Goal: Information Seeking & Learning: Learn about a topic

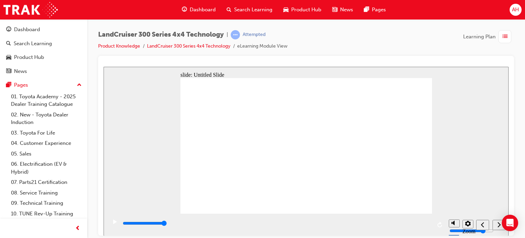
click at [113, 223] on icon "play/pause" at bounding box center [115, 221] width 4 height 4
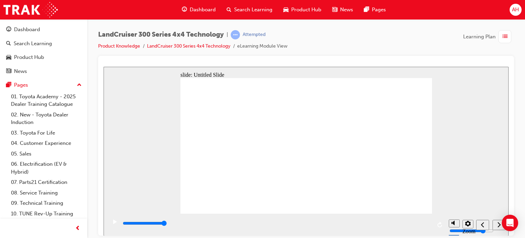
click at [113, 223] on icon "play/pause" at bounding box center [115, 221] width 4 height 4
drag, startPoint x: 127, startPoint y: 224, endPoint x: 396, endPoint y: 225, distance: 268.4
click at [396, 225] on div "playback controls" at bounding box center [277, 223] width 310 height 8
click at [498, 226] on icon "next" at bounding box center [499, 223] width 3 height 5
click at [507, 39] on span "list-icon" at bounding box center [505, 36] width 5 height 9
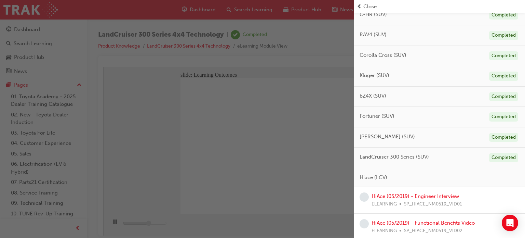
scroll to position [239, 0]
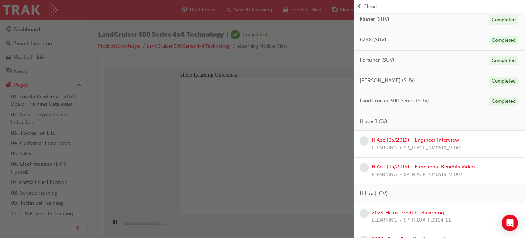
type input "10600"
click at [408, 138] on link "HiAce (05/2019) - Engineer Interview" at bounding box center [416, 140] width 88 height 6
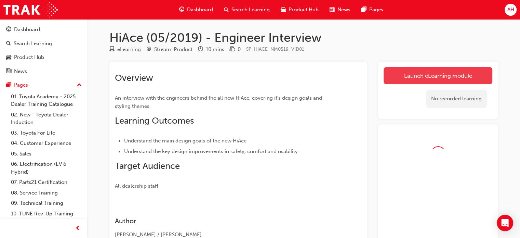
click at [421, 75] on link "Launch eLearning module" at bounding box center [438, 75] width 109 height 17
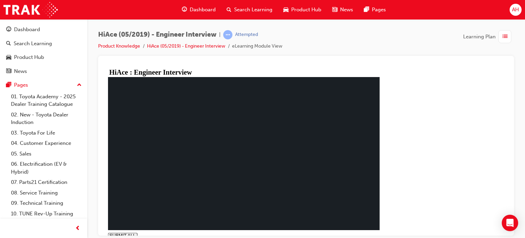
type input "0.011"
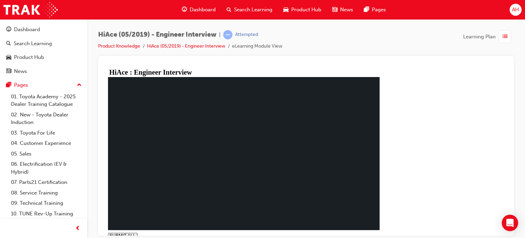
drag, startPoint x: 198, startPoint y: 146, endPoint x: 190, endPoint y: 139, distance: 10.0
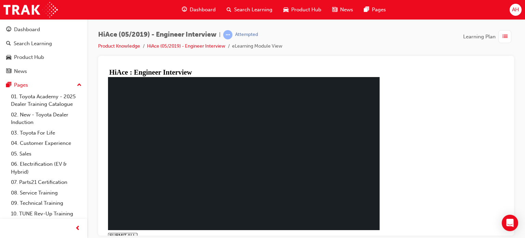
click at [505, 41] on div "button" at bounding box center [504, 36] width 13 height 13
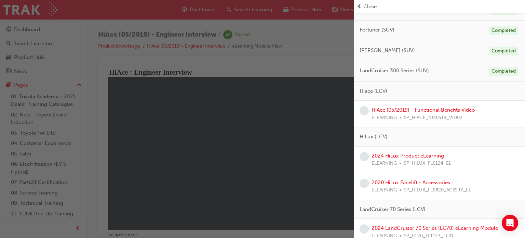
scroll to position [273, 0]
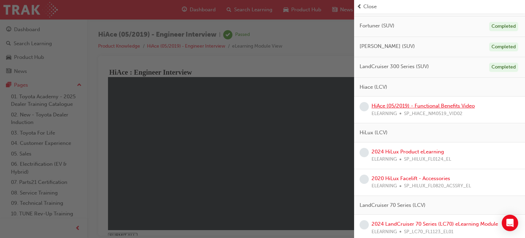
click at [415, 103] on link "HiAce (05/2019) - Functional Benefits Video" at bounding box center [423, 106] width 103 height 6
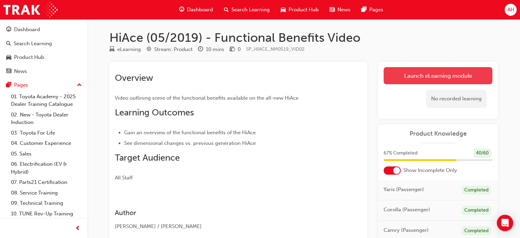
click at [406, 77] on link "Launch eLearning module" at bounding box center [438, 75] width 109 height 17
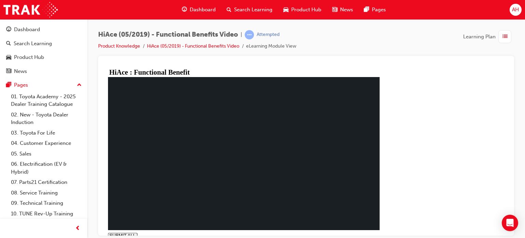
type input "0.607"
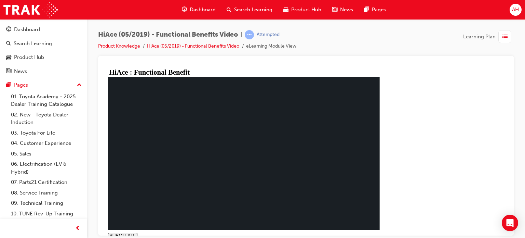
click at [503, 32] on span "list-icon" at bounding box center [505, 36] width 5 height 9
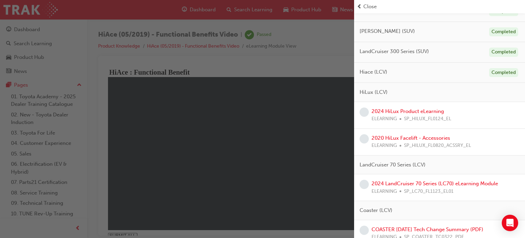
scroll to position [308, 0]
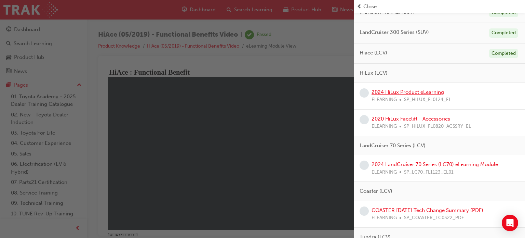
click at [408, 90] on link "2024 HiLux Product eLearning" at bounding box center [408, 92] width 72 height 6
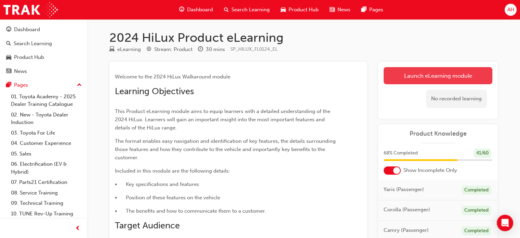
click at [418, 72] on link "Launch eLearning module" at bounding box center [438, 75] width 109 height 17
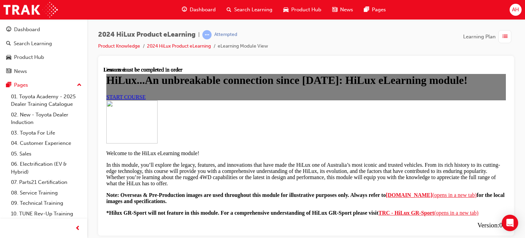
click at [146, 99] on link "START COURSE" at bounding box center [125, 97] width 39 height 6
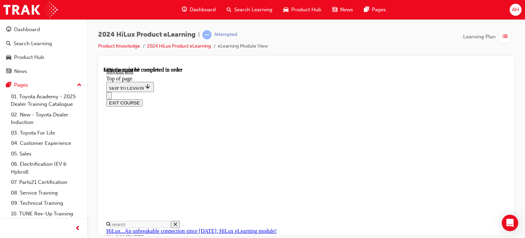
scroll to position [329, 0]
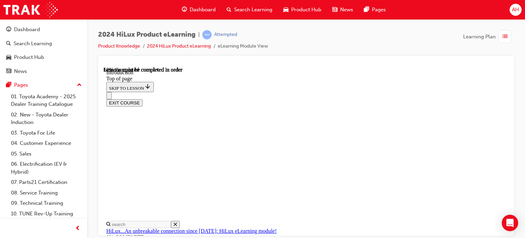
scroll to position [397, 0]
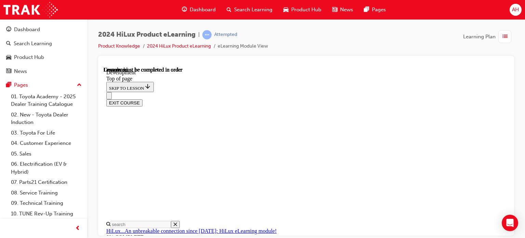
scroll to position [427, 0]
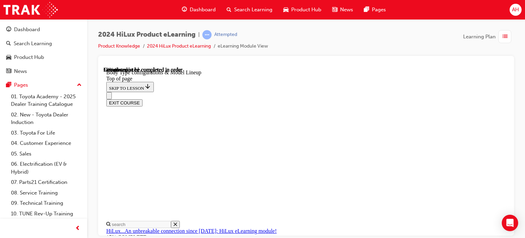
scroll to position [0, 133]
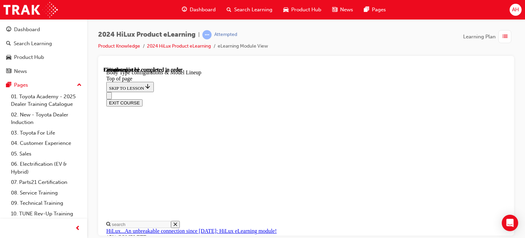
scroll to position [376, 0]
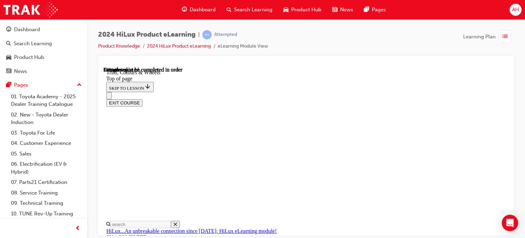
drag, startPoint x: 304, startPoint y: 119, endPoint x: 366, endPoint y: 117, distance: 62.3
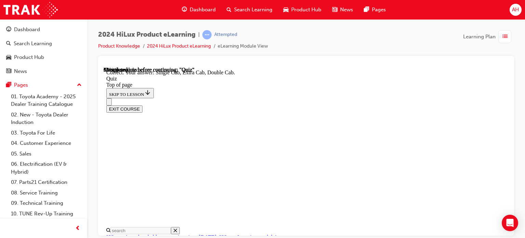
scroll to position [250, 0]
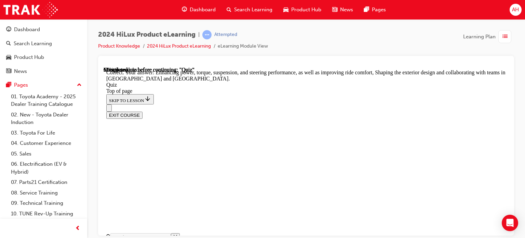
scroll to position [252, 0]
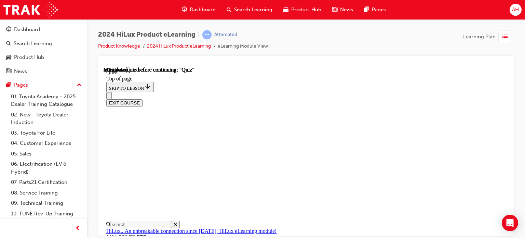
scroll to position [103, 0]
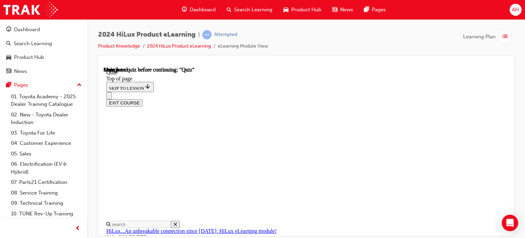
scroll to position [202, 0]
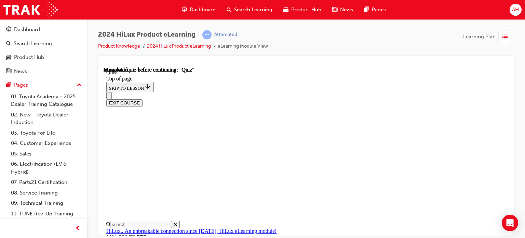
scroll to position [107, 0]
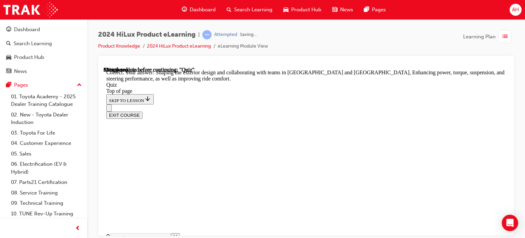
scroll to position [252, 0]
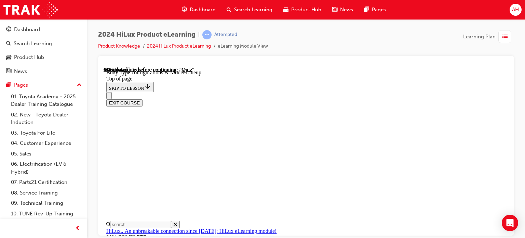
scroll to position [261, 0]
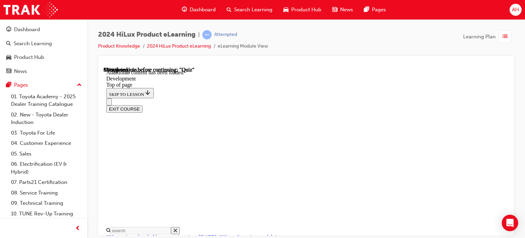
scroll to position [545, 0]
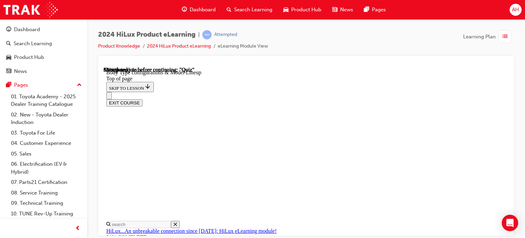
scroll to position [226, 0]
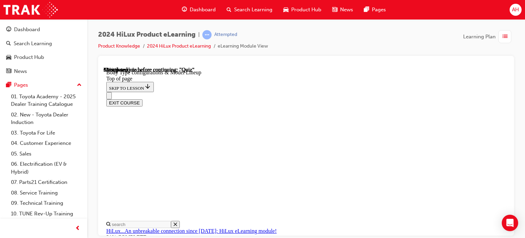
drag, startPoint x: 347, startPoint y: 138, endPoint x: 391, endPoint y: 136, distance: 44.1
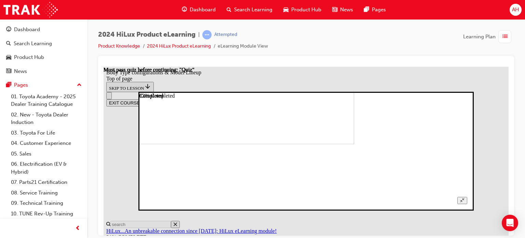
click at [467, 196] on button "Unzoom image" at bounding box center [462, 199] width 10 height 7
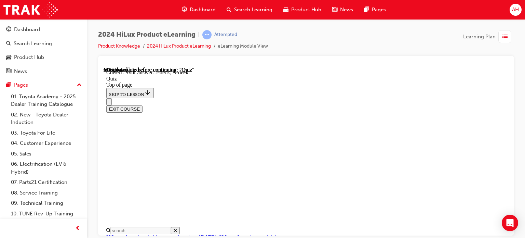
scroll to position [211, 0]
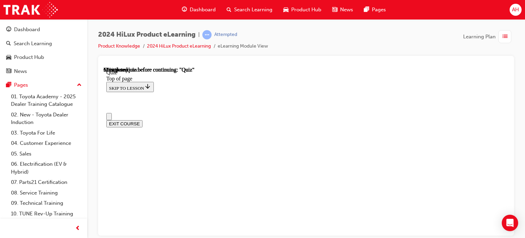
scroll to position [68, 0]
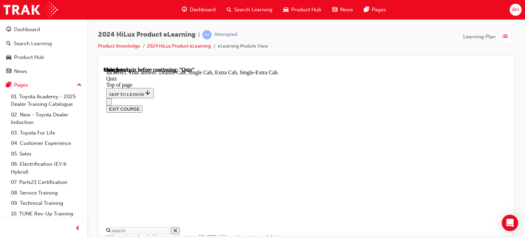
scroll to position [250, 0]
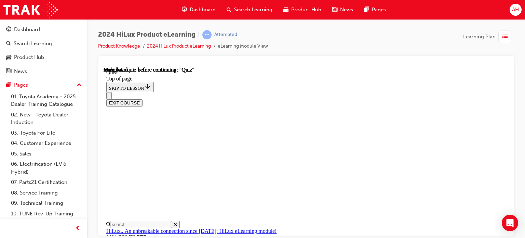
scroll to position [178, 0]
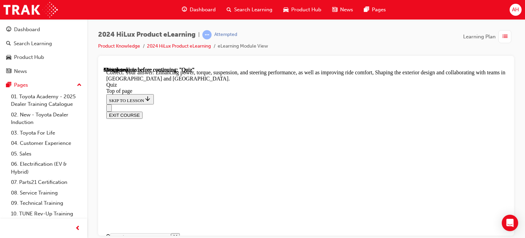
scroll to position [252, 0]
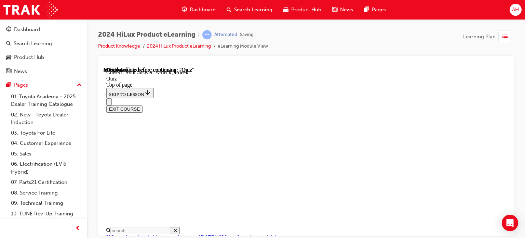
scroll to position [211, 0]
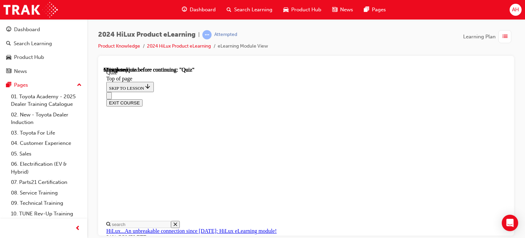
scroll to position [103, 0]
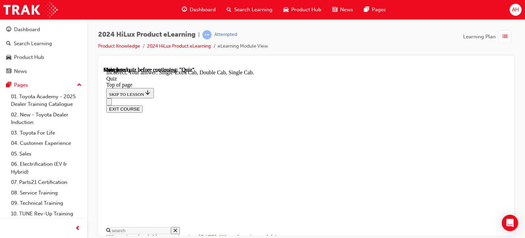
scroll to position [148, 0]
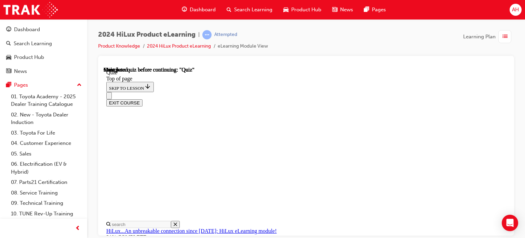
drag, startPoint x: 306, startPoint y: 193, endPoint x: 293, endPoint y: 190, distance: 12.8
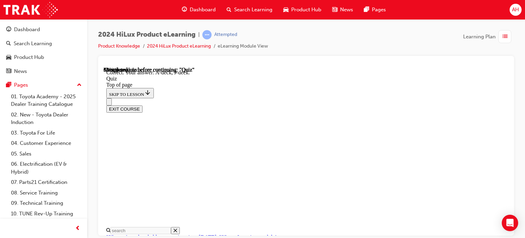
scroll to position [211, 0]
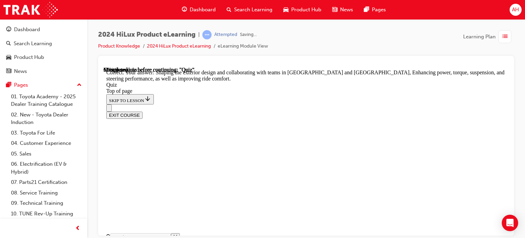
scroll to position [252, 0]
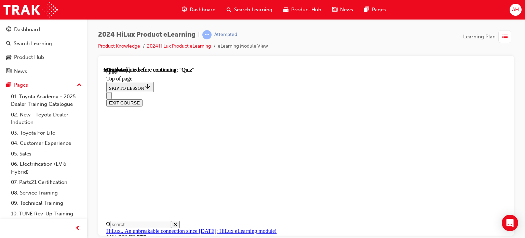
scroll to position [137, 0]
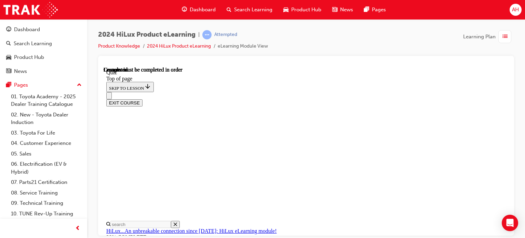
scroll to position [202, 0]
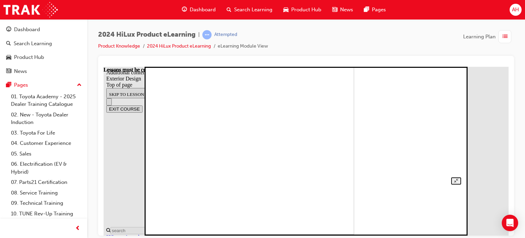
click at [462, 80] on div at bounding box center [306, 98] width 310 height 171
click at [461, 221] on button "Unzoom image" at bounding box center [456, 224] width 10 height 7
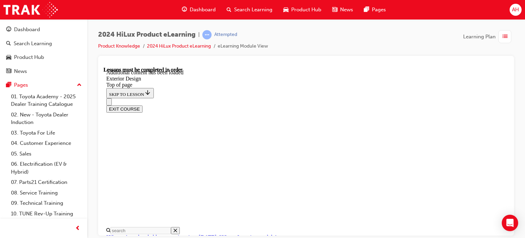
scroll to position [1224, 0]
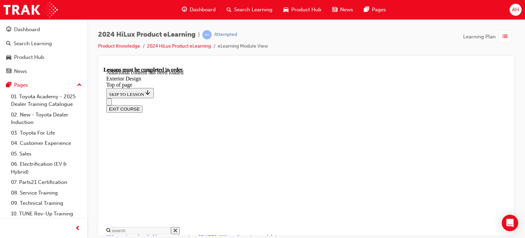
scroll to position [1134, 0]
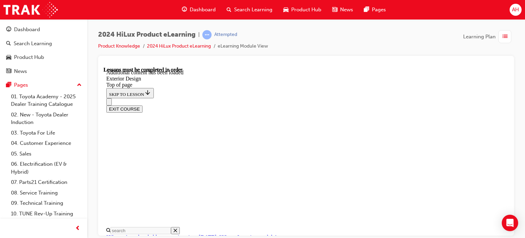
scroll to position [2200, 0]
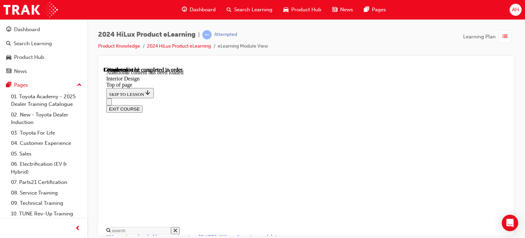
scroll to position [226, 0]
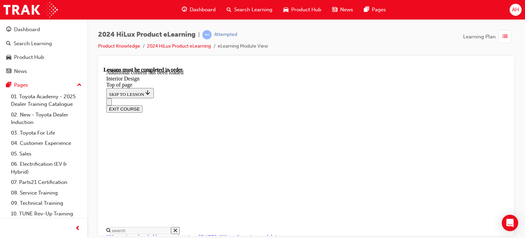
scroll to position [493, 0]
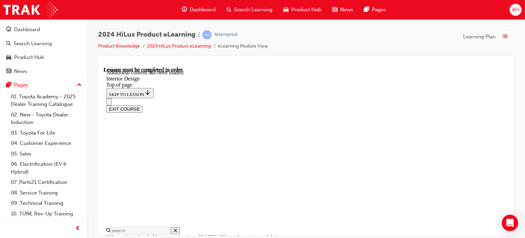
scroll to position [983, 0]
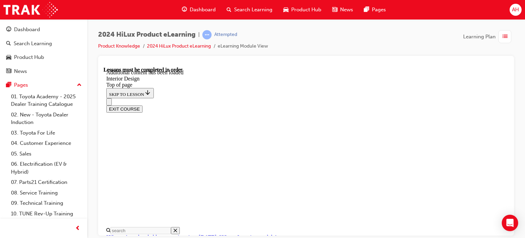
click at [305, 98] on div "EXIT COURSE" at bounding box center [303, 105] width 395 height 14
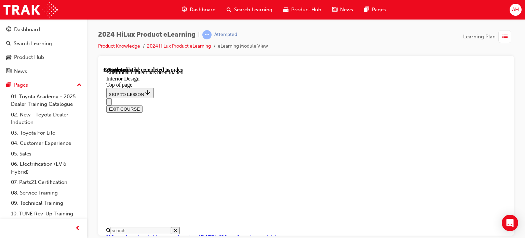
drag, startPoint x: 417, startPoint y: 116, endPoint x: 443, endPoint y: 112, distance: 26.3
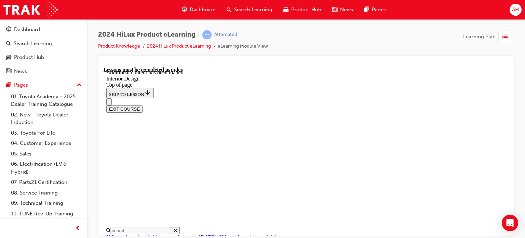
scroll to position [1248, 0]
drag, startPoint x: 357, startPoint y: 119, endPoint x: 396, endPoint y: 122, distance: 38.4
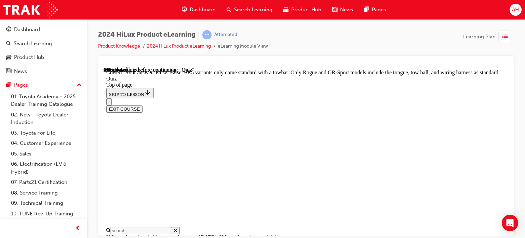
scroll to position [206, 0]
drag, startPoint x: 385, startPoint y: 157, endPoint x: 391, endPoint y: 158, distance: 5.8
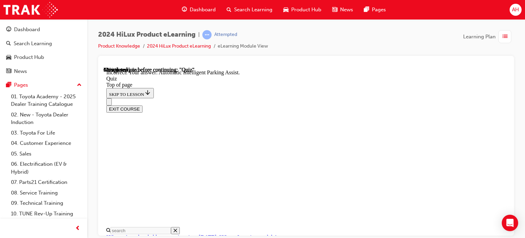
scroll to position [200, 0]
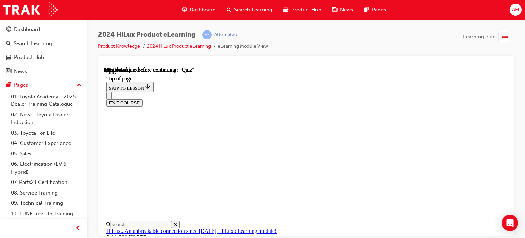
scroll to position [68, 0]
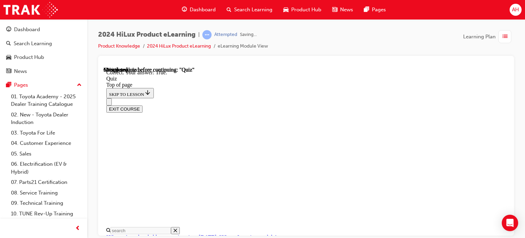
scroll to position [180, 0]
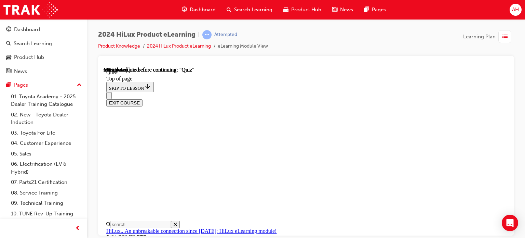
scroll to position [103, 0]
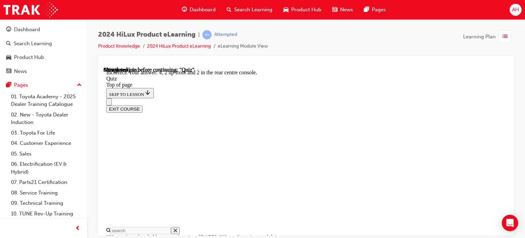
scroll to position [184, 0]
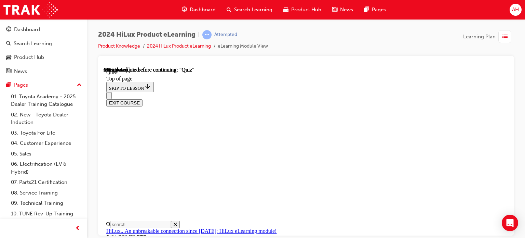
scroll to position [68, 0]
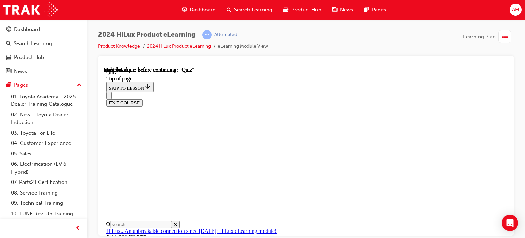
scroll to position [202, 0]
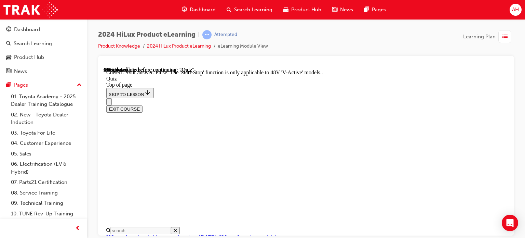
scroll to position [177, 0]
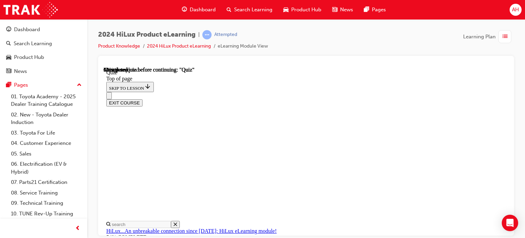
scroll to position [68, 0]
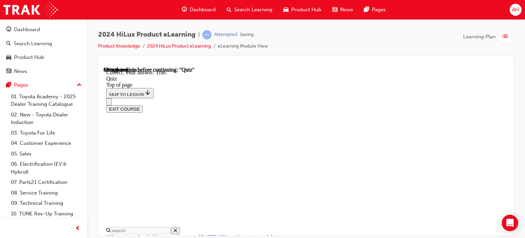
scroll to position [180, 0]
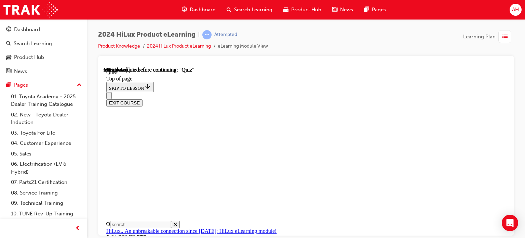
scroll to position [68, 0]
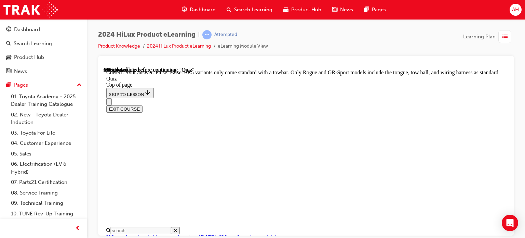
scroll to position [206, 0]
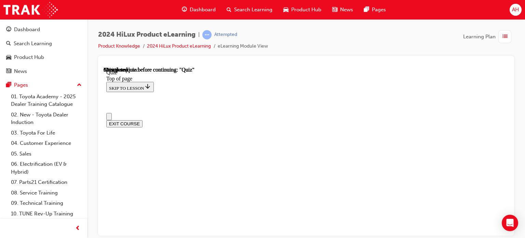
scroll to position [0, 0]
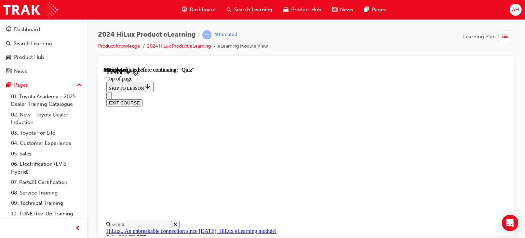
scroll to position [466, 0]
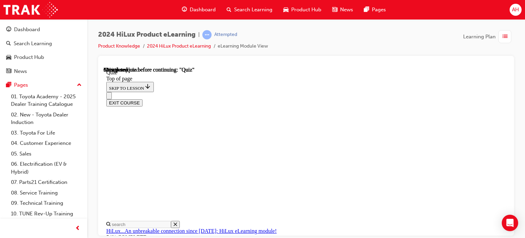
scroll to position [90, 0]
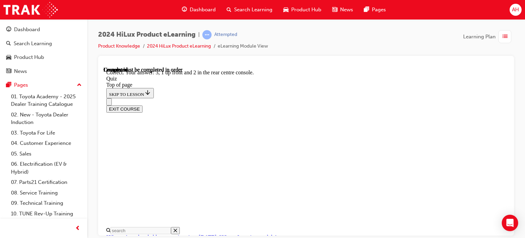
scroll to position [184, 0]
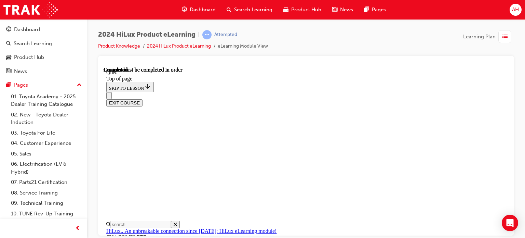
scroll to position [144, 0]
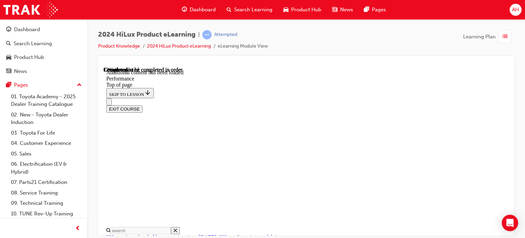
scroll to position [590, 0]
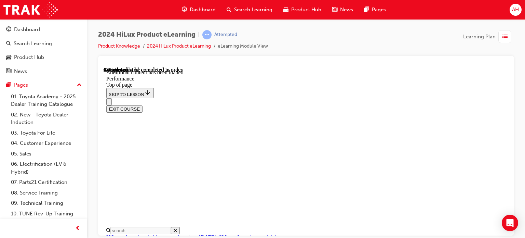
scroll to position [1402, 0]
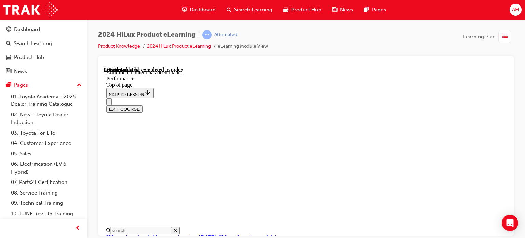
scroll to position [2944, 0]
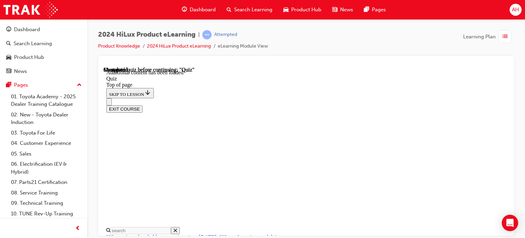
drag, startPoint x: 311, startPoint y: 140, endPoint x: 359, endPoint y: 140, distance: 48.2
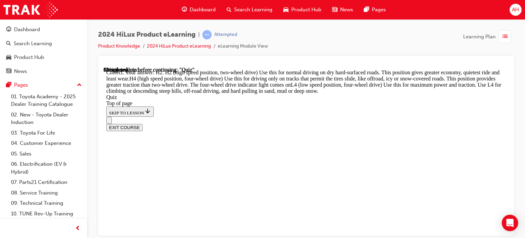
scroll to position [329, 0]
drag, startPoint x: 326, startPoint y: 190, endPoint x: 350, endPoint y: 192, distance: 23.6
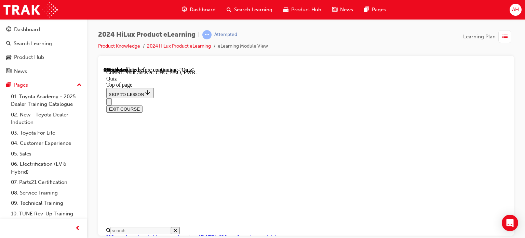
scroll to position [274, 0]
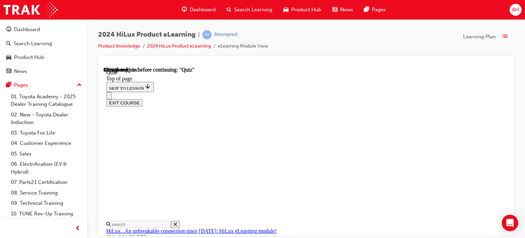
scroll to position [68, 0]
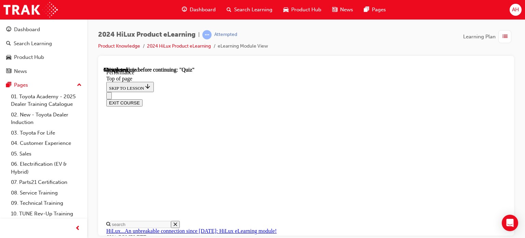
scroll to position [719, 0]
drag, startPoint x: 357, startPoint y: 158, endPoint x: 362, endPoint y: 158, distance: 4.8
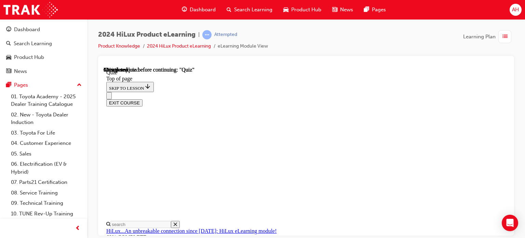
scroll to position [90, 0]
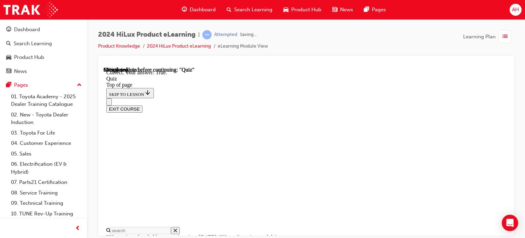
scroll to position [168, 0]
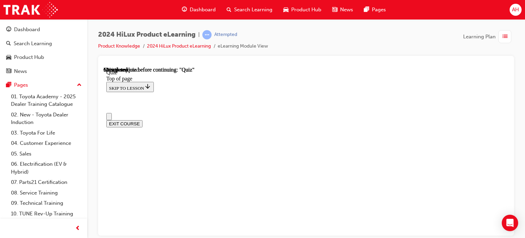
scroll to position [0, 0]
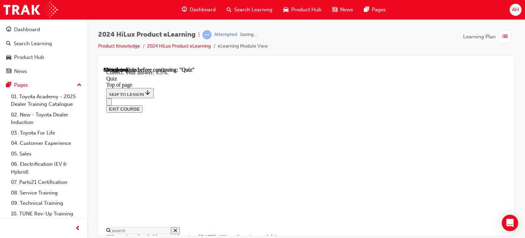
scroll to position [246, 0]
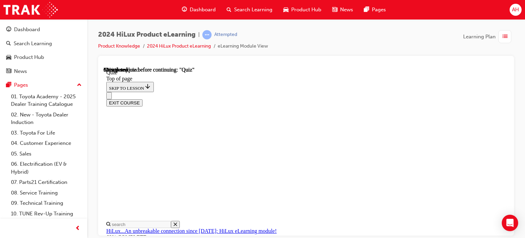
scroll to position [34, 0]
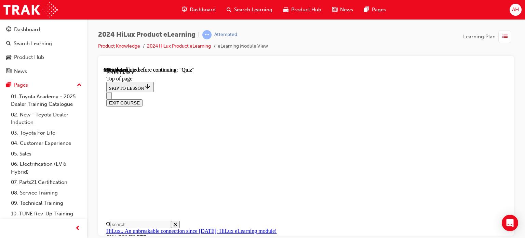
drag, startPoint x: 373, startPoint y: 121, endPoint x: 389, endPoint y: 121, distance: 15.7
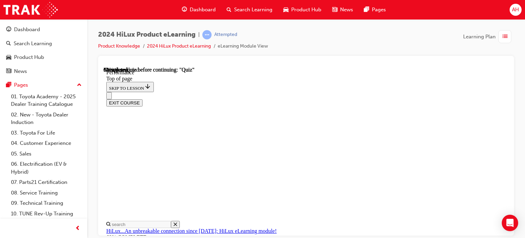
scroll to position [1936, 0]
click at [358, 92] on div "EXIT COURSE" at bounding box center [303, 99] width 395 height 14
click at [352, 92] on div "EXIT COURSE" at bounding box center [303, 99] width 395 height 14
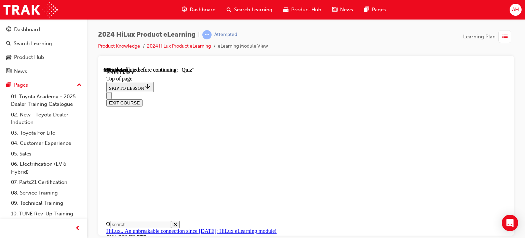
drag, startPoint x: 163, startPoint y: 187, endPoint x: 174, endPoint y: 179, distance: 13.8
drag, startPoint x: 312, startPoint y: 157, endPoint x: 353, endPoint y: 159, distance: 41.1
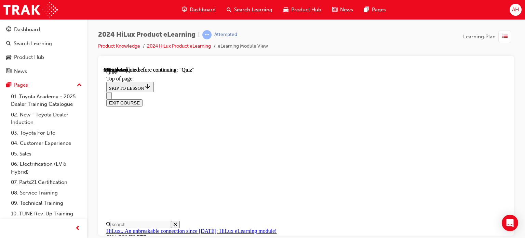
drag, startPoint x: 362, startPoint y: 159, endPoint x: 366, endPoint y: 159, distance: 4.4
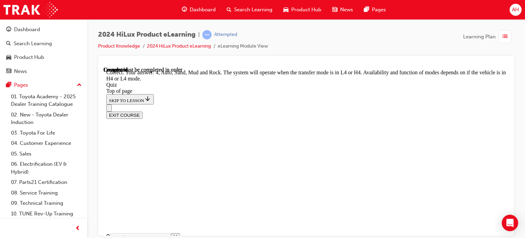
scroll to position [281, 0]
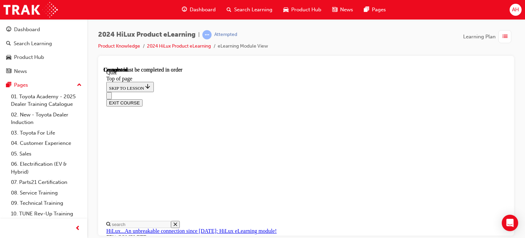
scroll to position [215, 0]
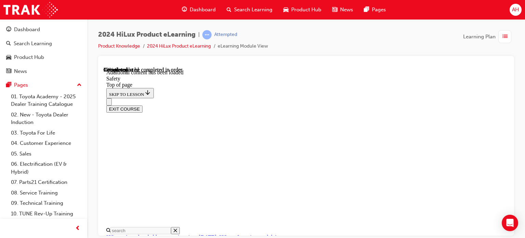
scroll to position [454, 0]
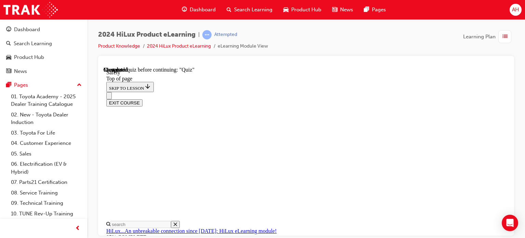
scroll to position [671, 0]
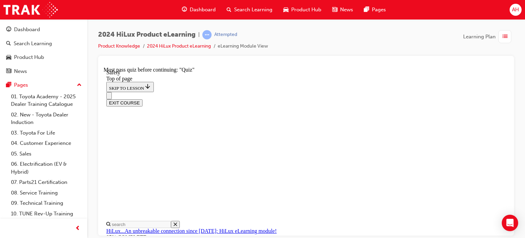
drag, startPoint x: 306, startPoint y: 136, endPoint x: 353, endPoint y: 133, distance: 47.6
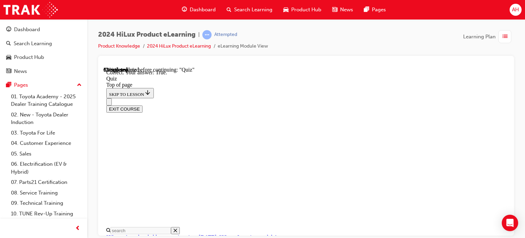
scroll to position [157, 0]
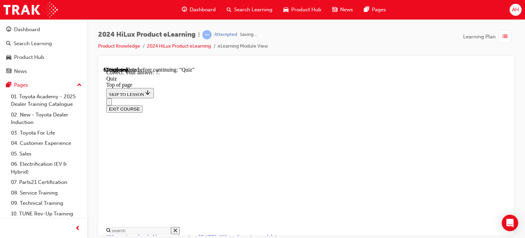
scroll to position [184, 0]
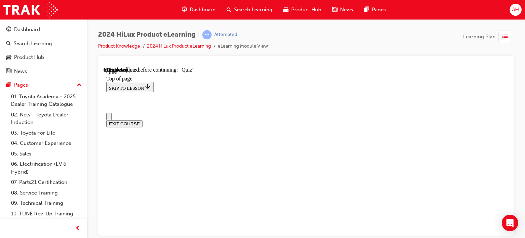
drag, startPoint x: 298, startPoint y: 189, endPoint x: 323, endPoint y: 188, distance: 25.0
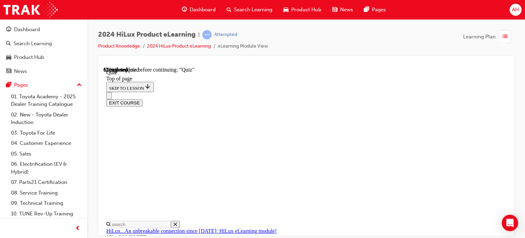
scroll to position [103, 0]
drag, startPoint x: 408, startPoint y: 110, endPoint x: 404, endPoint y: 111, distance: 4.2
drag, startPoint x: 404, startPoint y: 111, endPoint x: 390, endPoint y: 141, distance: 32.4
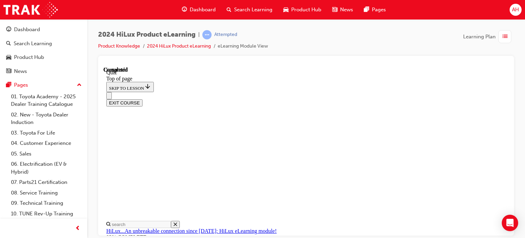
scroll to position [202, 0]
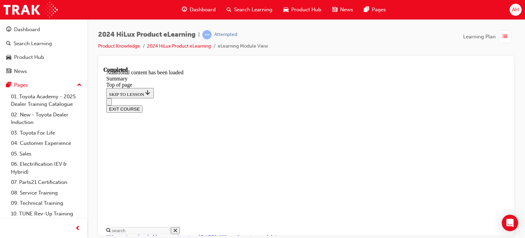
scroll to position [835, 0]
click at [500, 40] on div "button" at bounding box center [504, 36] width 13 height 13
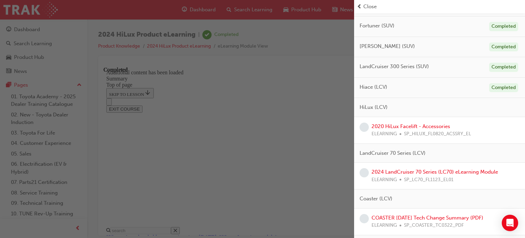
scroll to position [308, 0]
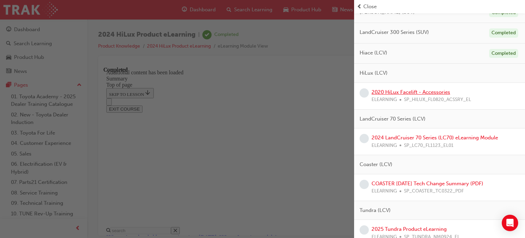
click at [431, 90] on link "2020 HiLux Facelift - Accessories" at bounding box center [411, 92] width 79 height 6
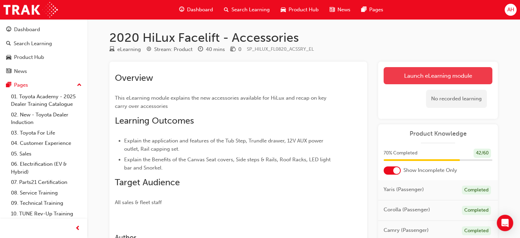
click at [429, 69] on link "Launch eLearning module" at bounding box center [438, 75] width 109 height 17
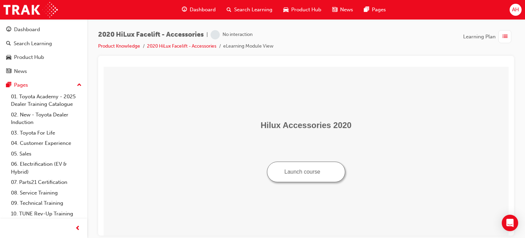
click at [302, 179] on button "Launch course" at bounding box center [306, 171] width 78 height 21
click at [354, 148] on center "Hilux Accessories 2020 Launch course" at bounding box center [306, 151] width 400 height 62
click at [332, 166] on button "Launch course" at bounding box center [306, 171] width 78 height 21
click at [295, 171] on button "Launch course" at bounding box center [306, 171] width 78 height 21
click at [289, 108] on td "Hilux Accessories 2020 Launch course" at bounding box center [306, 150] width 400 height 163
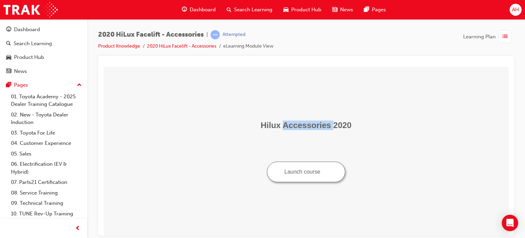
click at [289, 108] on td "Hilux Accessories 2020 Launch course" at bounding box center [306, 150] width 400 height 163
click at [380, 106] on td "Hilux Accessories 2020 Launch course" at bounding box center [306, 150] width 400 height 163
click at [326, 173] on img "Launch course: opens in new window" at bounding box center [325, 170] width 5 height 5
click at [387, 61] on div at bounding box center [306, 63] width 405 height 5
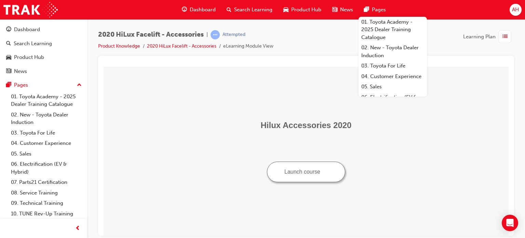
click at [507, 35] on div "button" at bounding box center [504, 36] width 13 height 13
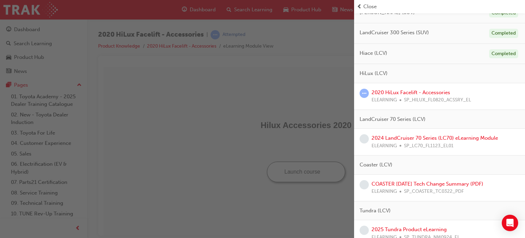
scroll to position [308, 0]
click at [424, 134] on link "2024 LandCruiser 70 Series (LC70) eLearning Module" at bounding box center [435, 137] width 126 height 6
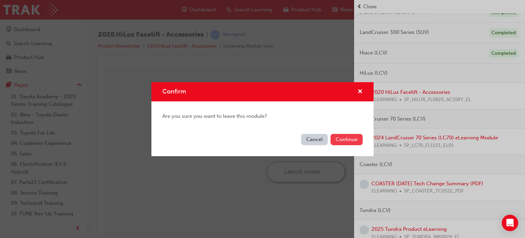
click at [357, 141] on button "Continue" at bounding box center [347, 139] width 32 height 11
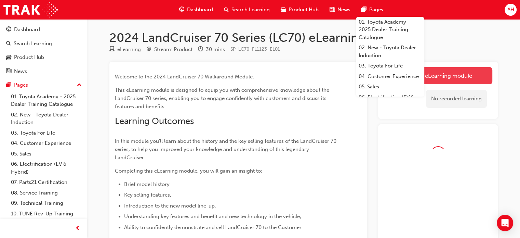
click at [472, 71] on link "Launch eLearning module" at bounding box center [438, 75] width 109 height 17
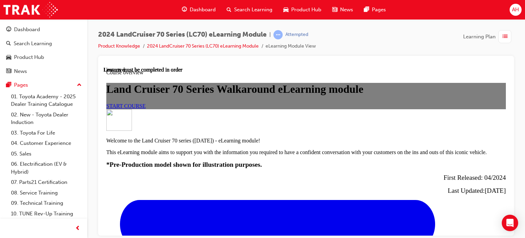
click at [146, 108] on span "START COURSE" at bounding box center [125, 106] width 39 height 6
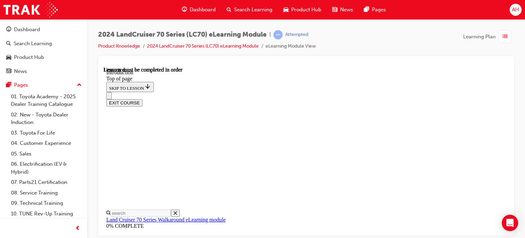
scroll to position [91, 0]
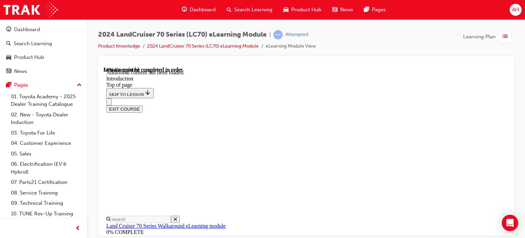
scroll to position [486, 0]
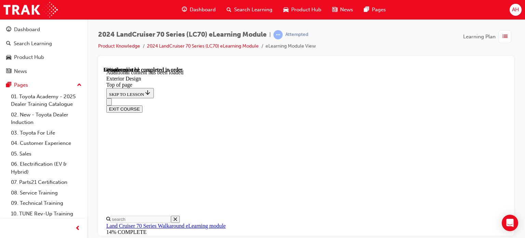
scroll to position [383, 0]
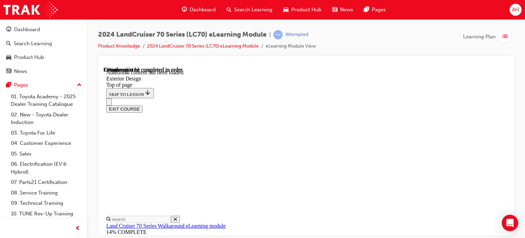
scroll to position [739, 0]
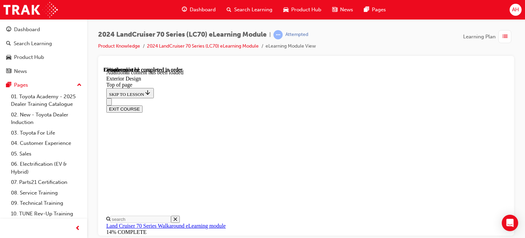
scroll to position [747, 0]
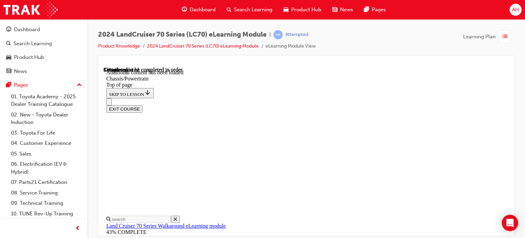
scroll to position [921, 0]
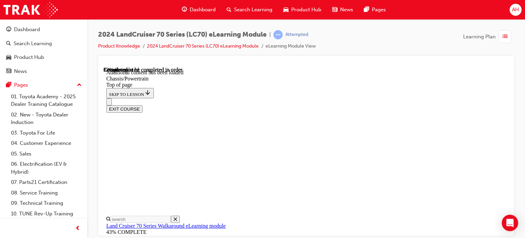
scroll to position [1056, 0]
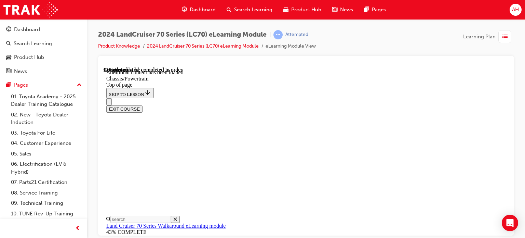
scroll to position [1379, 0]
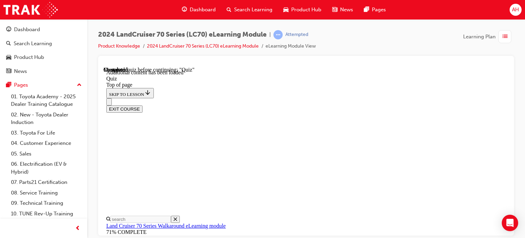
drag, startPoint x: 300, startPoint y: 135, endPoint x: 357, endPoint y: 135, distance: 57.1
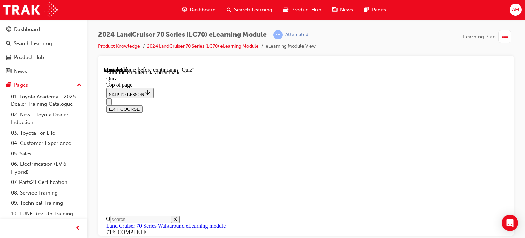
drag, startPoint x: 298, startPoint y: 145, endPoint x: 349, endPoint y: 151, distance: 50.9
drag, startPoint x: 299, startPoint y: 162, endPoint x: 342, endPoint y: 163, distance: 43.1
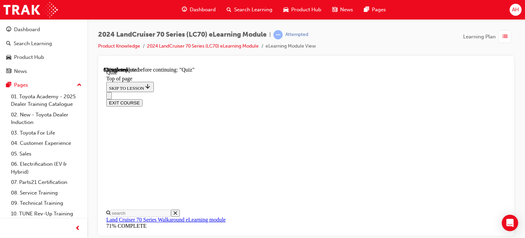
scroll to position [157, 0]
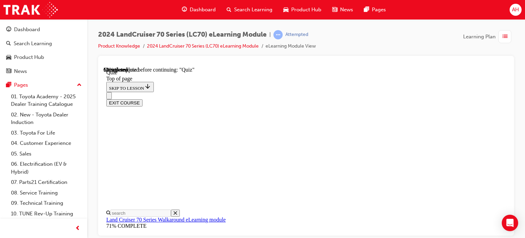
scroll to position [89, 0]
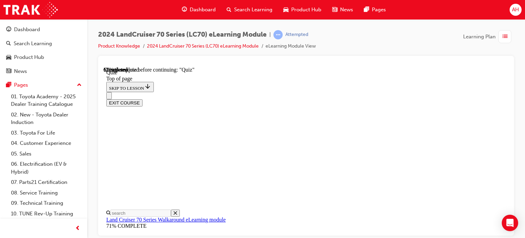
scroll to position [89, 0]
drag, startPoint x: 307, startPoint y: 96, endPoint x: 327, endPoint y: 97, distance: 19.6
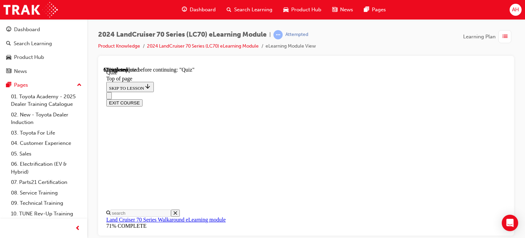
drag, startPoint x: 394, startPoint y: 101, endPoint x: 411, endPoint y: 100, distance: 17.4
drag, startPoint x: 276, startPoint y: 103, endPoint x: 300, endPoint y: 102, distance: 24.0
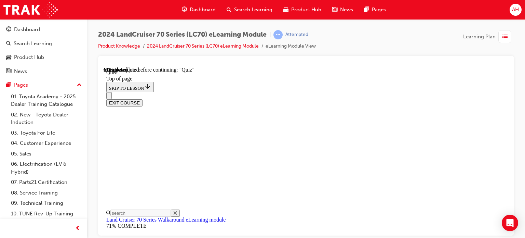
drag, startPoint x: 320, startPoint y: 103, endPoint x: 331, endPoint y: 102, distance: 11.3
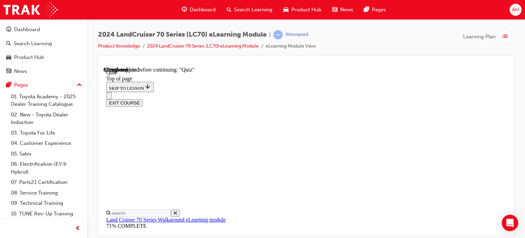
scroll to position [123, 0]
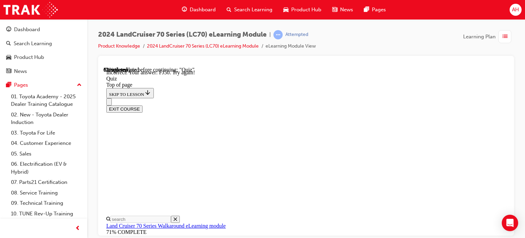
scroll to position [43, 0]
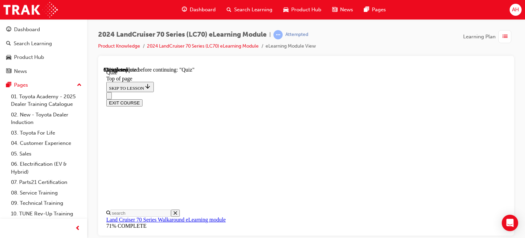
scroll to position [65, 0]
drag, startPoint x: 325, startPoint y: 138, endPoint x: 364, endPoint y: 139, distance: 38.6
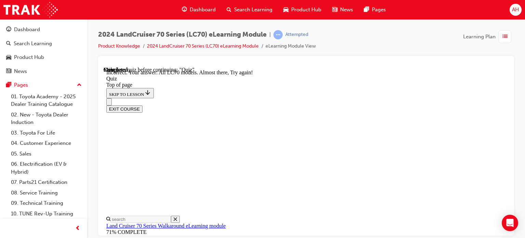
scroll to position [61, 0]
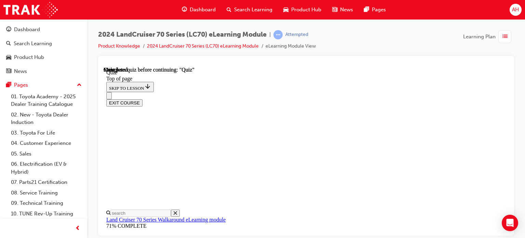
scroll to position [202, 0]
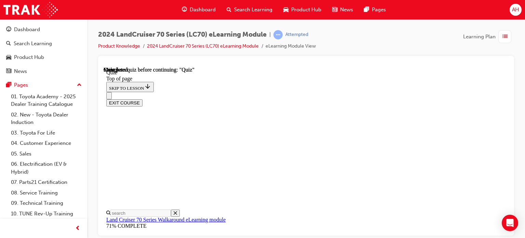
scroll to position [40, 0]
drag, startPoint x: 384, startPoint y: 132, endPoint x: 408, endPoint y: 132, distance: 24.3
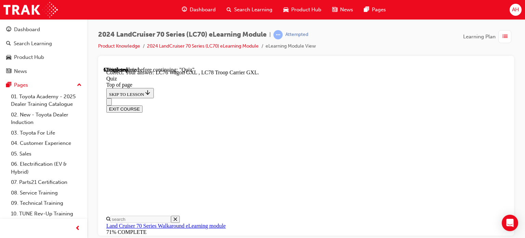
scroll to position [262, 0]
drag, startPoint x: 353, startPoint y: 131, endPoint x: 401, endPoint y: 131, distance: 47.2
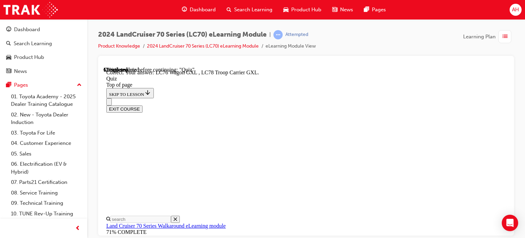
scroll to position [106, 0]
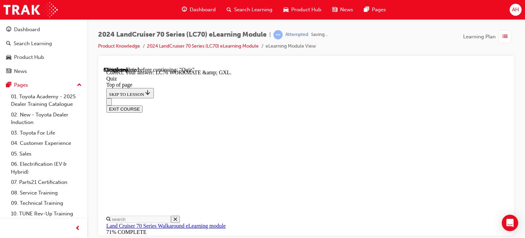
scroll to position [223, 0]
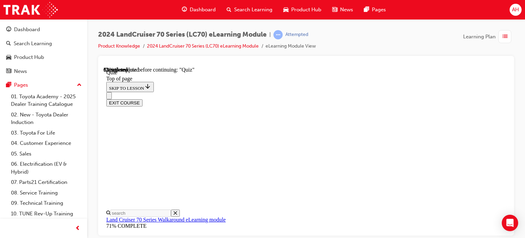
scroll to position [123, 0]
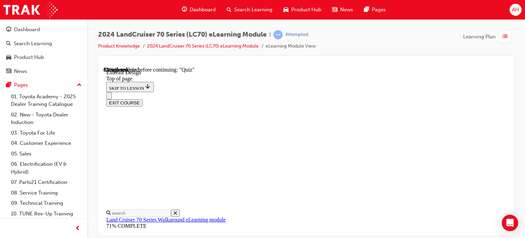
scroll to position [100, 0]
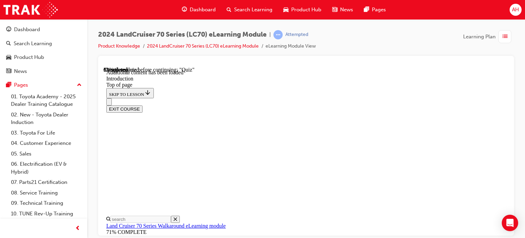
scroll to position [261, 0]
drag, startPoint x: 395, startPoint y: 115, endPoint x: 403, endPoint y: 115, distance: 8.5
drag, startPoint x: 393, startPoint y: 116, endPoint x: 413, endPoint y: 115, distance: 20.2
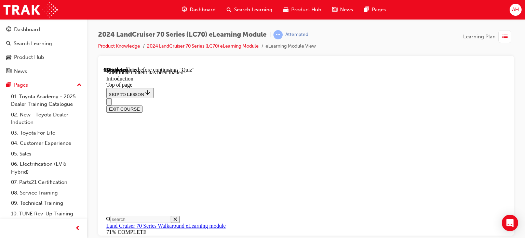
drag, startPoint x: 418, startPoint y: 143, endPoint x: 431, endPoint y: 145, distance: 12.8
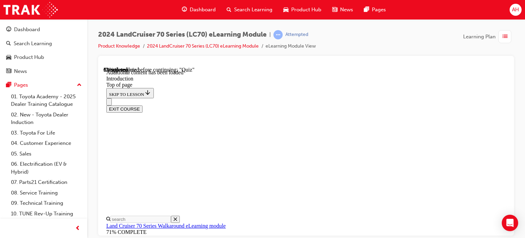
drag, startPoint x: 319, startPoint y: 170, endPoint x: 324, endPoint y: 188, distance: 18.7
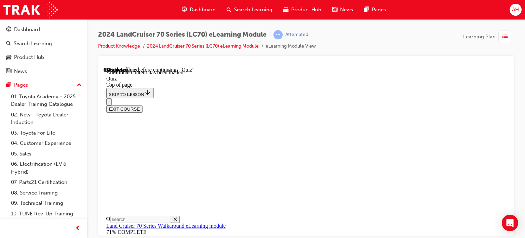
drag, startPoint x: 139, startPoint y: 100, endPoint x: 157, endPoint y: 98, distance: 17.1
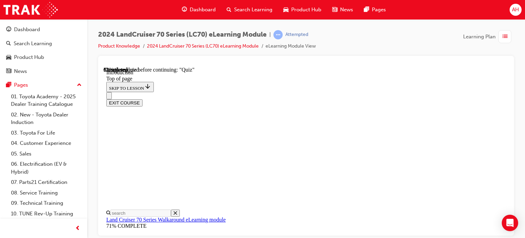
scroll to position [534, 0]
drag, startPoint x: 278, startPoint y: 179, endPoint x: 386, endPoint y: 179, distance: 108.0
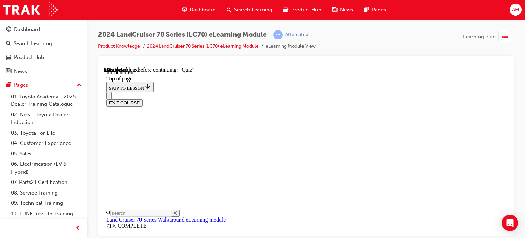
drag, startPoint x: 281, startPoint y: 156, endPoint x: 354, endPoint y: 161, distance: 73.0
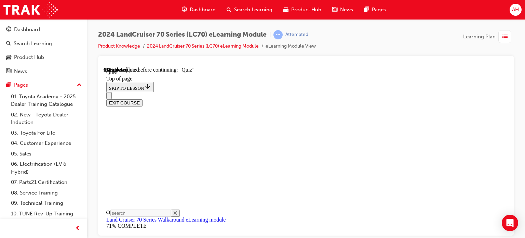
drag, startPoint x: 354, startPoint y: 167, endPoint x: 362, endPoint y: 167, distance: 8.6
drag, startPoint x: 294, startPoint y: 124, endPoint x: 323, endPoint y: 123, distance: 28.8
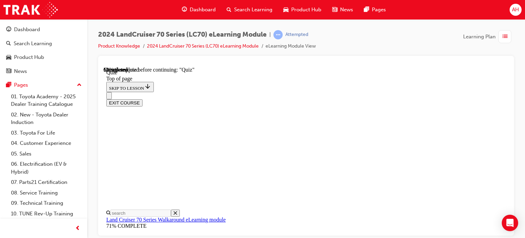
scroll to position [156, 0]
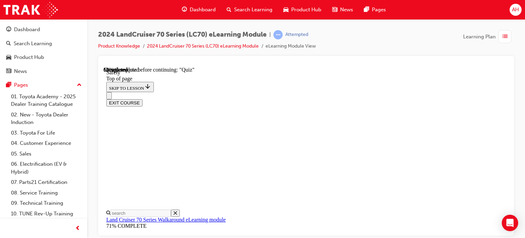
drag, startPoint x: 390, startPoint y: 167, endPoint x: 449, endPoint y: 164, distance: 58.2
drag, startPoint x: 377, startPoint y: 178, endPoint x: 422, endPoint y: 179, distance: 44.1
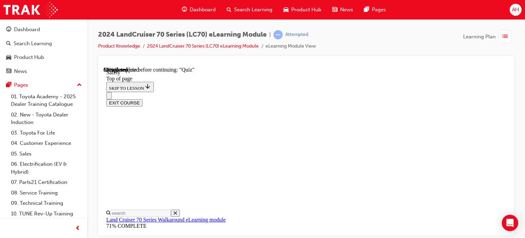
drag, startPoint x: 420, startPoint y: 200, endPoint x: 451, endPoint y: 200, distance: 31.5
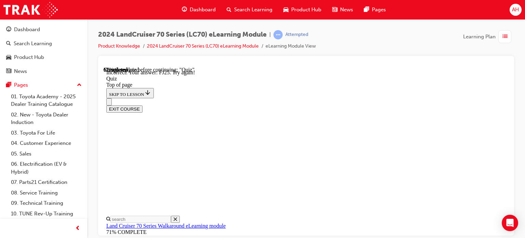
scroll to position [259, 0]
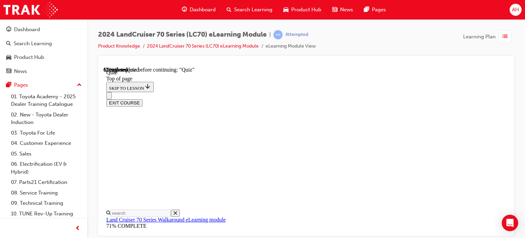
scroll to position [157, 0]
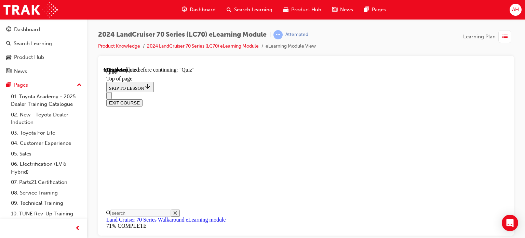
scroll to position [157, 0]
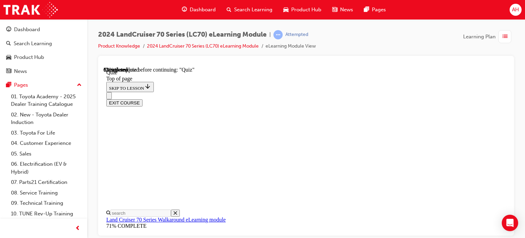
scroll to position [96, 0]
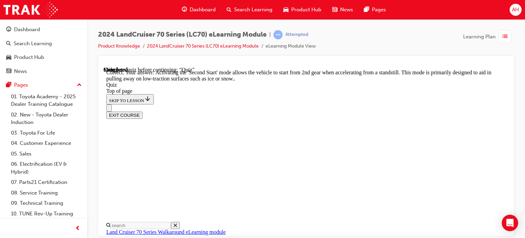
scroll to position [284, 0]
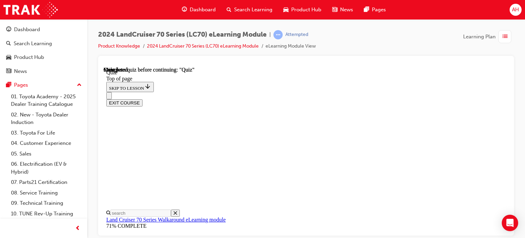
scroll to position [123, 0]
